Goal: Obtain resource: Download file/media

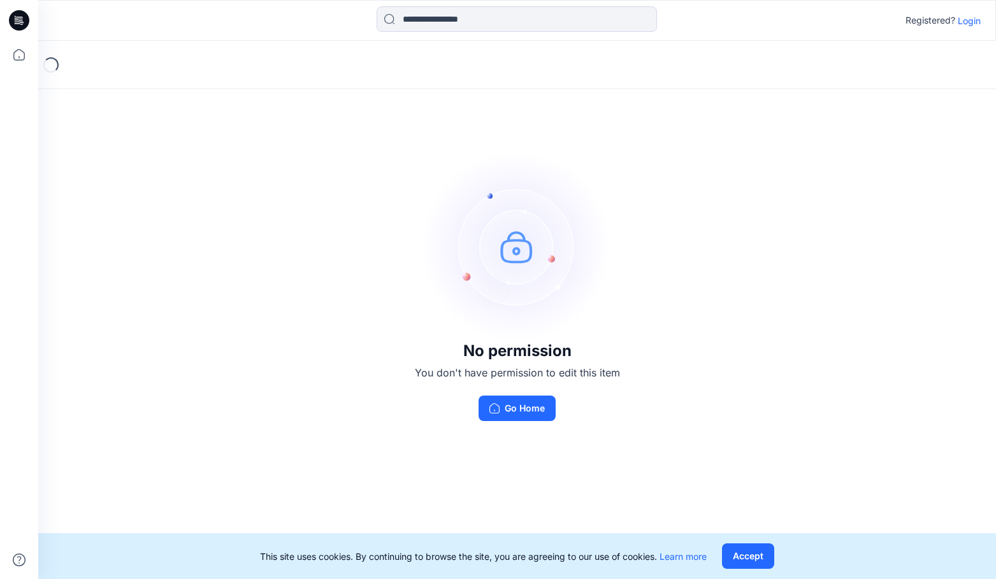
click at [965, 24] on p "Login" at bounding box center [969, 20] width 23 height 13
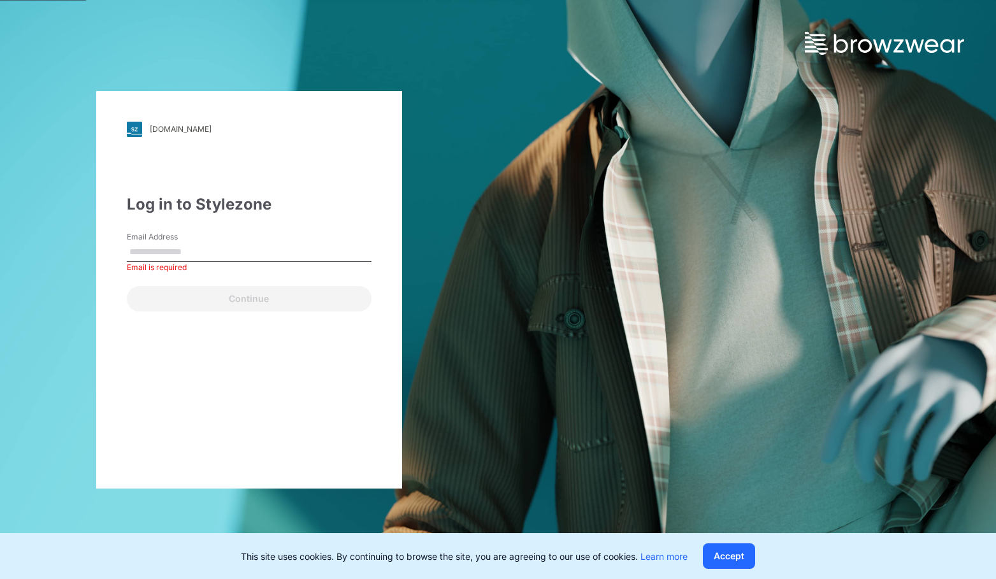
click at [270, 241] on div "Email Address Email is required" at bounding box center [249, 250] width 245 height 38
drag, startPoint x: 278, startPoint y: 263, endPoint x: 282, endPoint y: 256, distance: 7.4
click at [279, 261] on div "Email Address Email is required" at bounding box center [249, 250] width 245 height 38
click at [282, 253] on input "Email Address" at bounding box center [249, 252] width 245 height 19
paste input "**********"
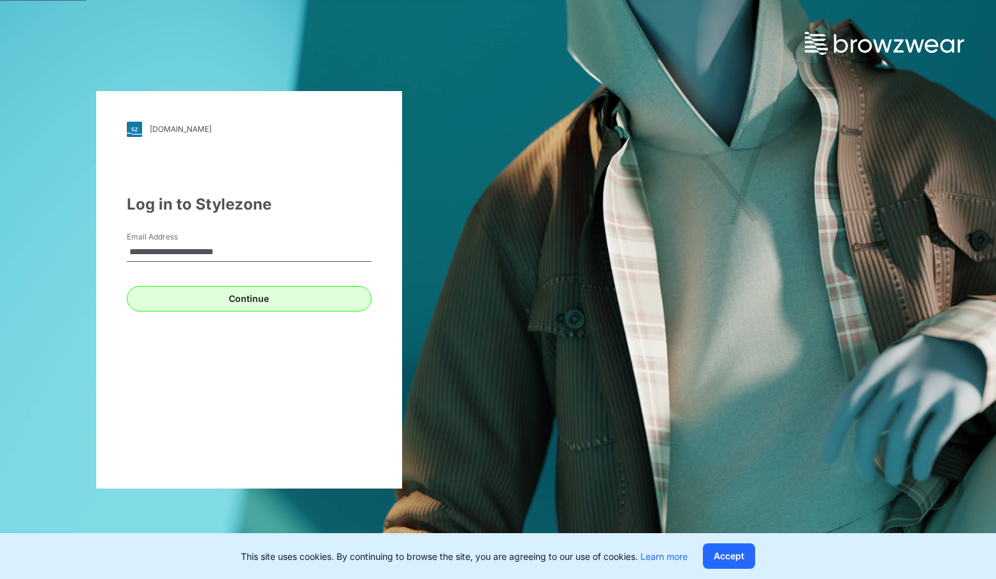
type input "**********"
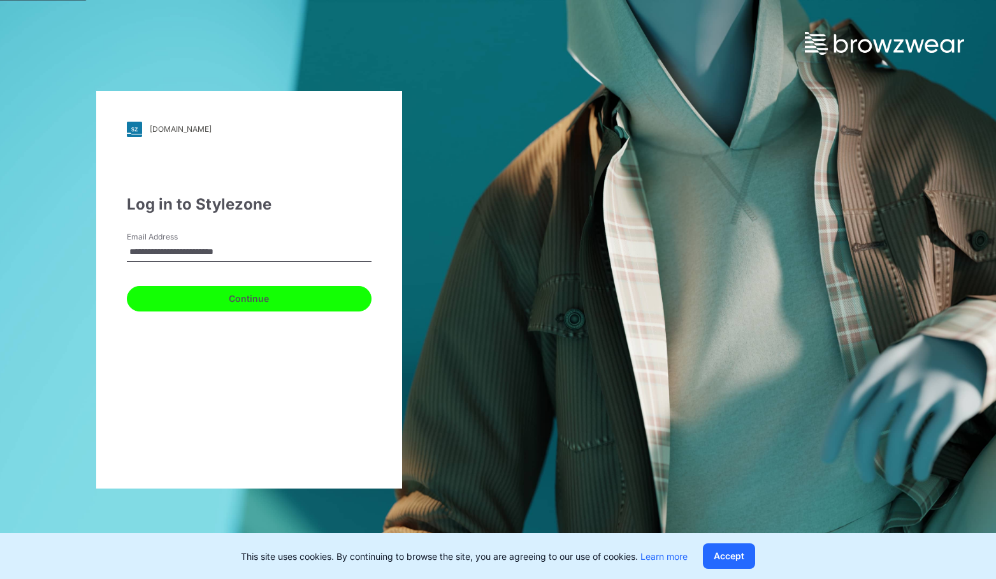
click at [292, 306] on button "Continue" at bounding box center [249, 298] width 245 height 25
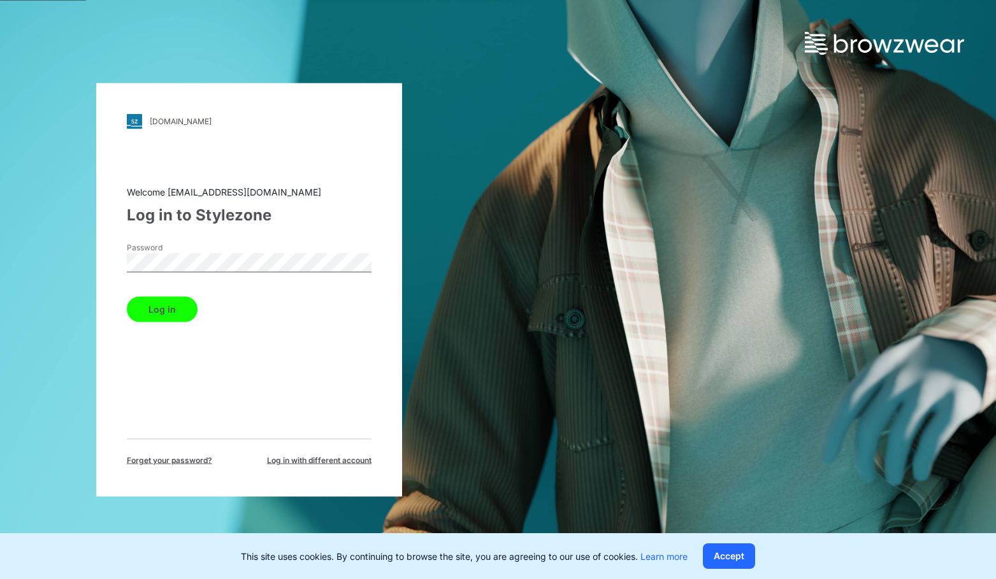
click at [127, 296] on button "Log in" at bounding box center [162, 308] width 71 height 25
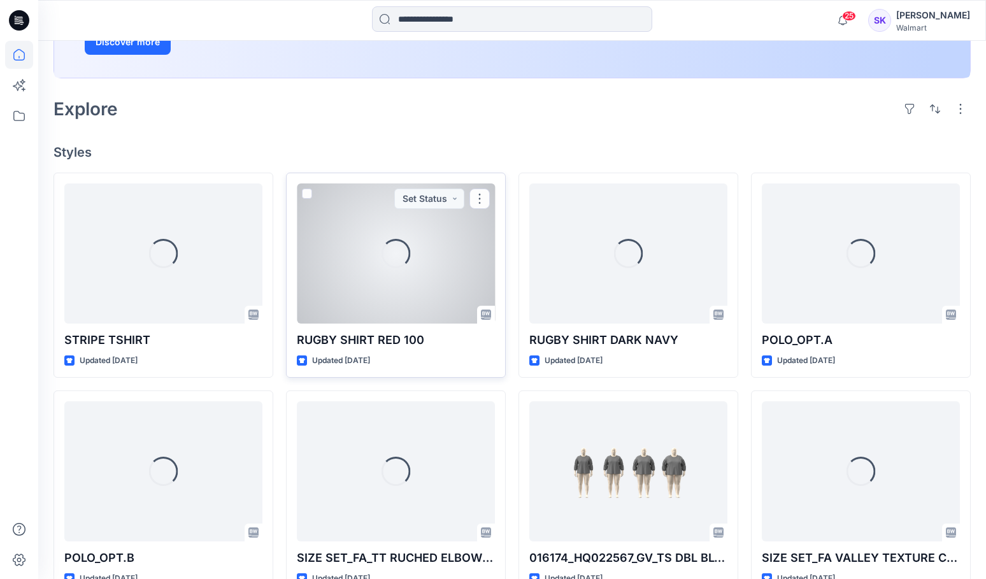
scroll to position [382, 0]
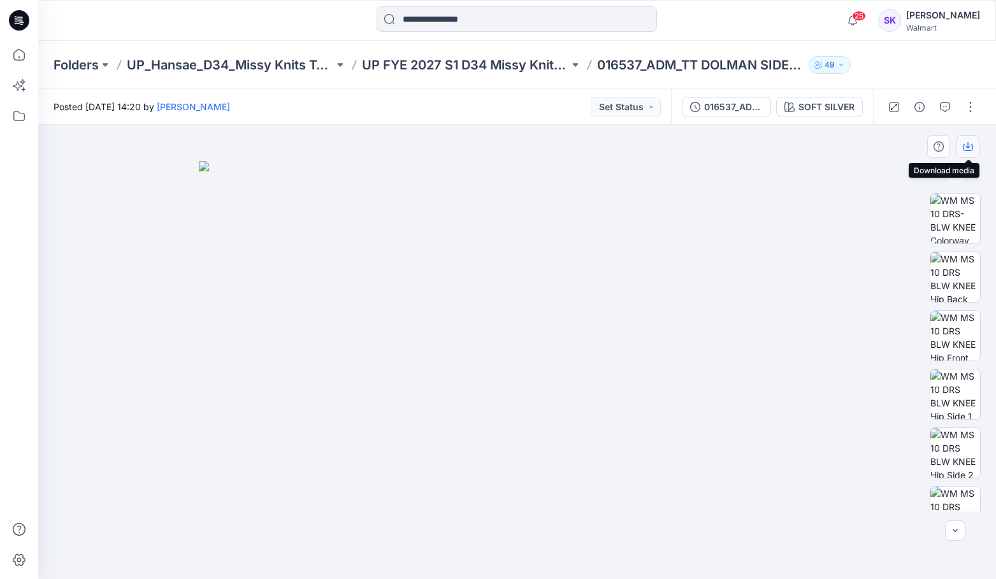
click at [972, 141] on icon "button" at bounding box center [968, 146] width 10 height 10
click at [919, 108] on icon "button" at bounding box center [919, 107] width 10 height 10
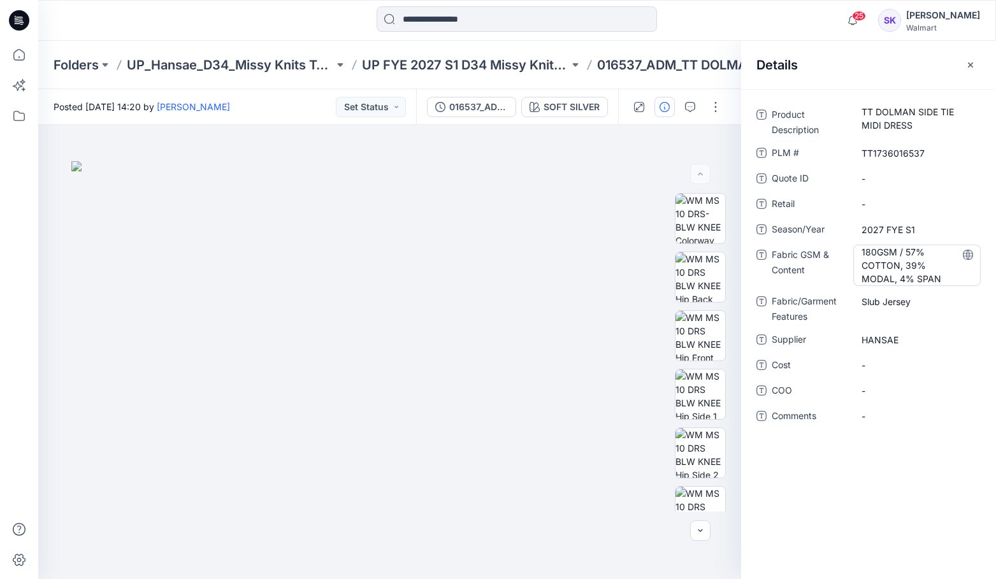
click at [904, 256] on Content "180GSM / 57% COTTON, 39% MODAL, 4% SPAN" at bounding box center [916, 265] width 111 height 40
click at [972, 64] on icon "button" at bounding box center [970, 65] width 10 height 10
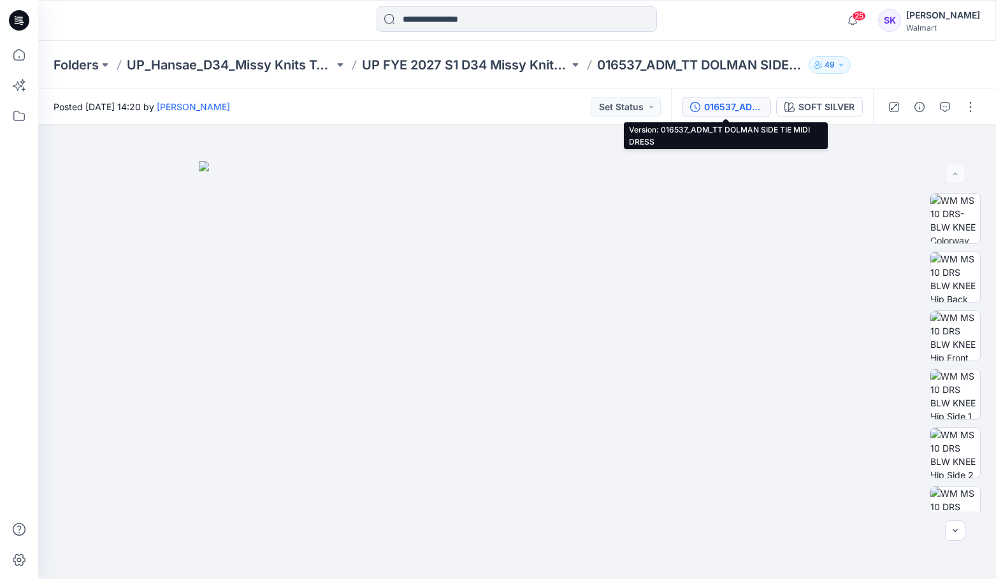
click at [724, 110] on div "016537_ADM_TT DOLMAN SIDE TIE MIDI DRESS" at bounding box center [733, 107] width 59 height 14
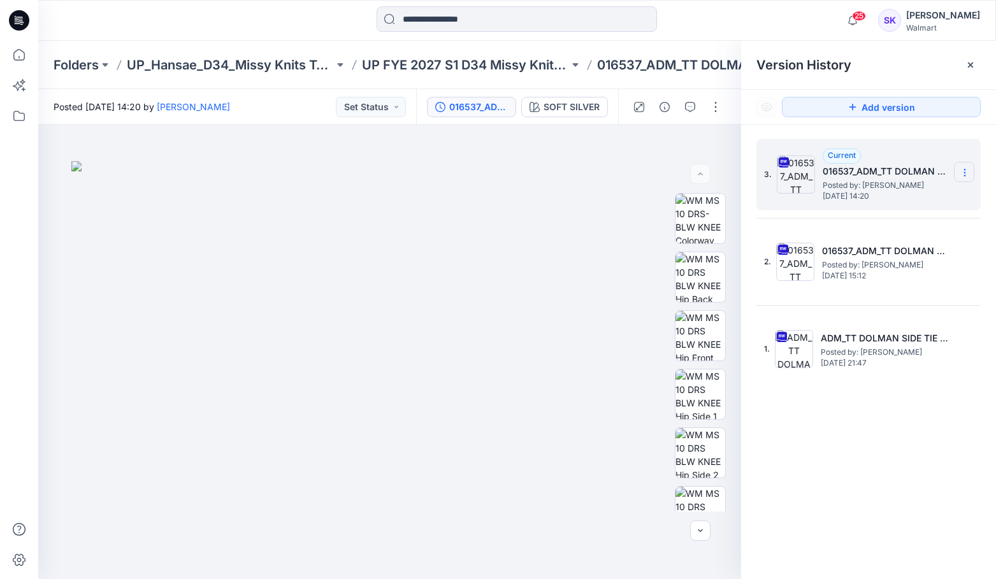
click at [962, 173] on icon at bounding box center [965, 173] width 10 height 10
click at [898, 198] on span "Download Source BW File" at bounding box center [900, 197] width 107 height 15
